Goal: Download file/media

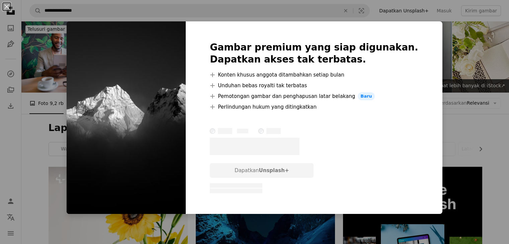
scroll to position [1963, 0]
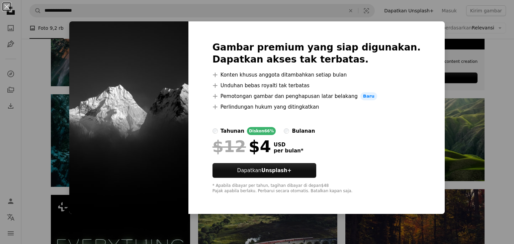
click at [429, 16] on div "An X shape Gambar premium yang siap digunakan. Dapatkan akses tak terbatas. A p…" at bounding box center [257, 122] width 514 height 244
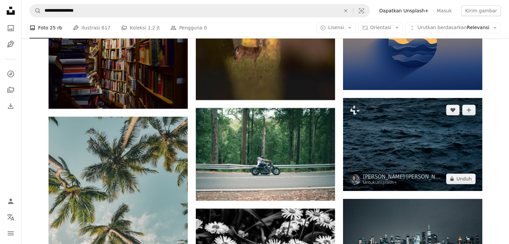
scroll to position [13207, 0]
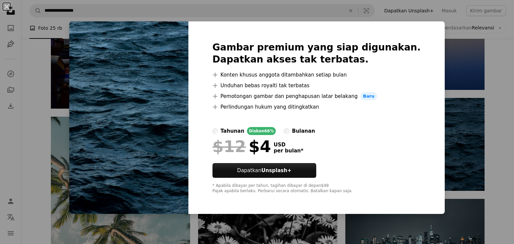
click at [444, 44] on div "An X shape Gambar premium yang siap digunakan. Dapatkan akses tak terbatas. A p…" at bounding box center [257, 122] width 514 height 244
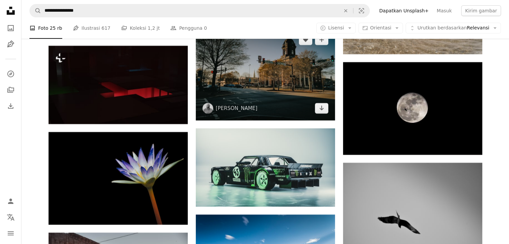
scroll to position [18042, 0]
